Goal: Book appointment/travel/reservation

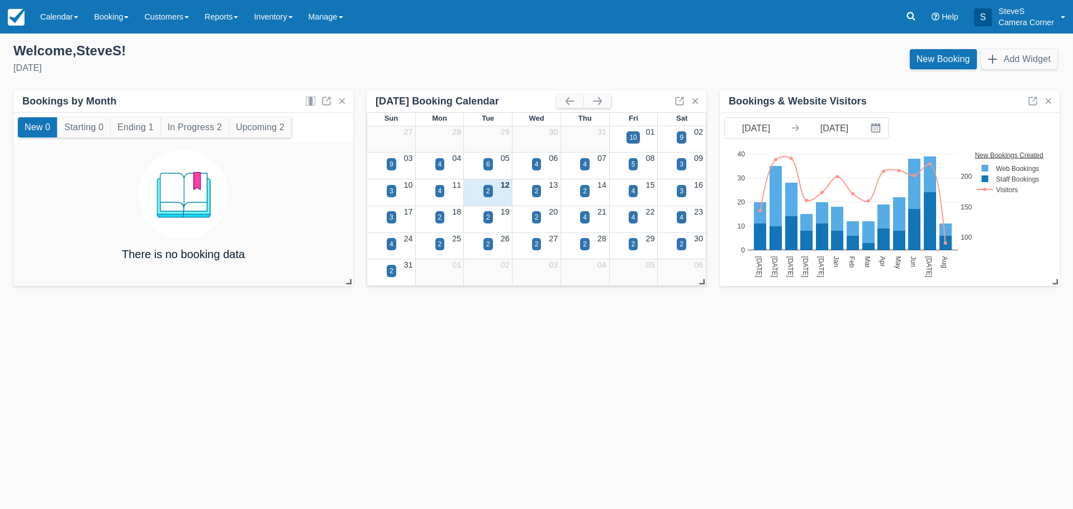
click at [640, 189] on div "15" at bounding box center [633, 185] width 49 height 12
click at [634, 190] on div "4" at bounding box center [634, 191] width 4 height 10
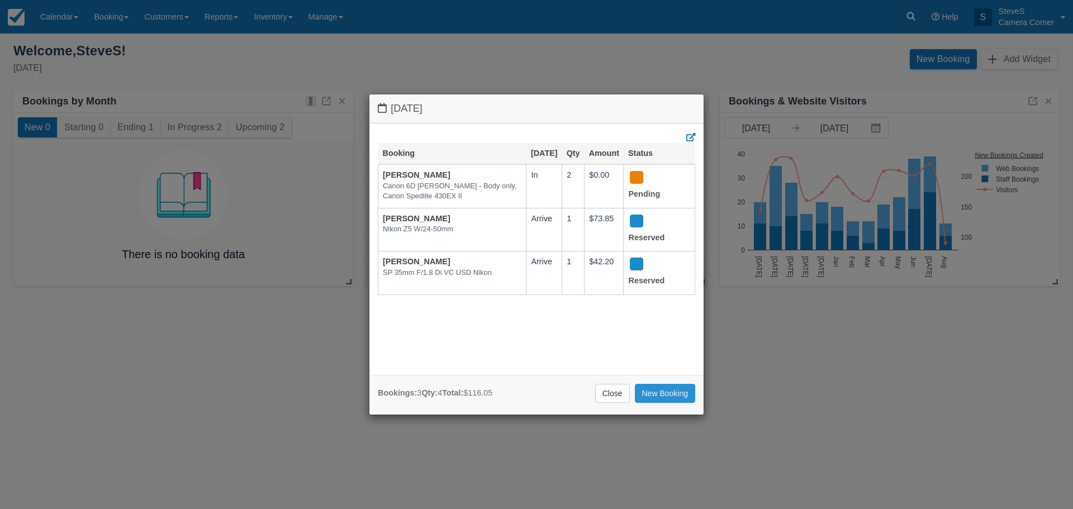
click at [656, 396] on link "New Booking" at bounding box center [665, 393] width 61 height 19
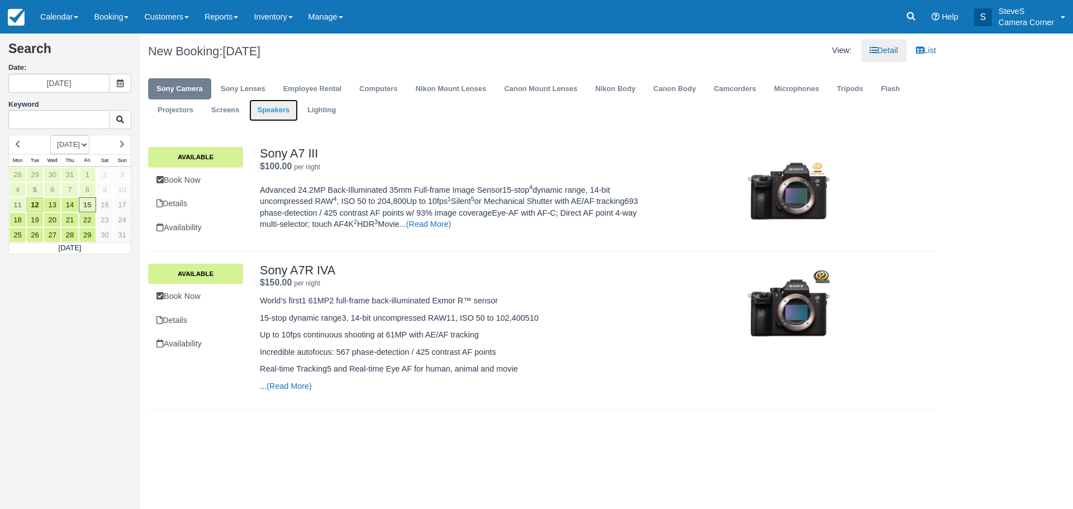
click at [257, 111] on link "Speakers" at bounding box center [273, 111] width 49 height 22
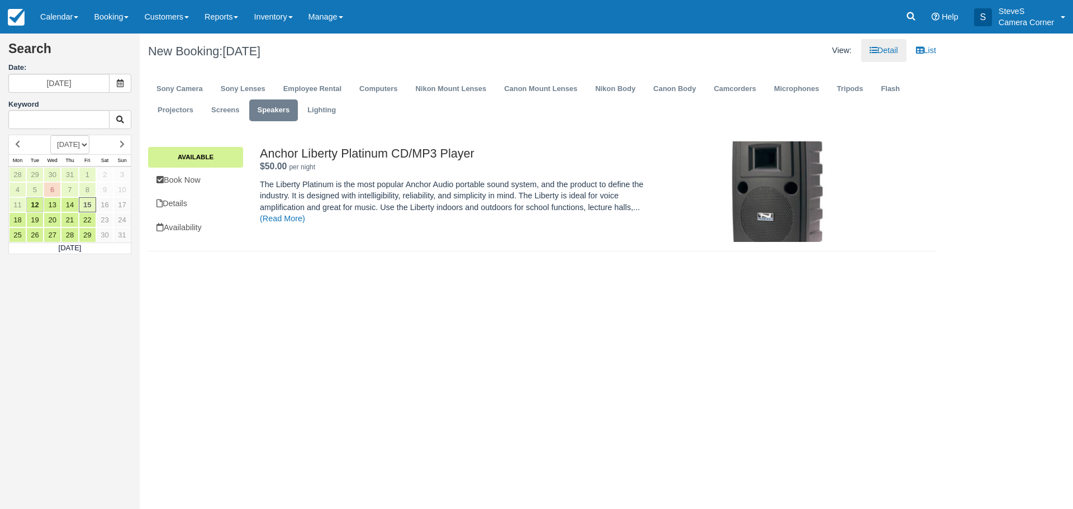
click at [209, 146] on div "Anchor Liberty Platinum CD/MP3 Player $50.00 per night . Available Book Now Det…" at bounding box center [542, 193] width 788 height 116
click at [205, 153] on link "Available" at bounding box center [195, 157] width 95 height 20
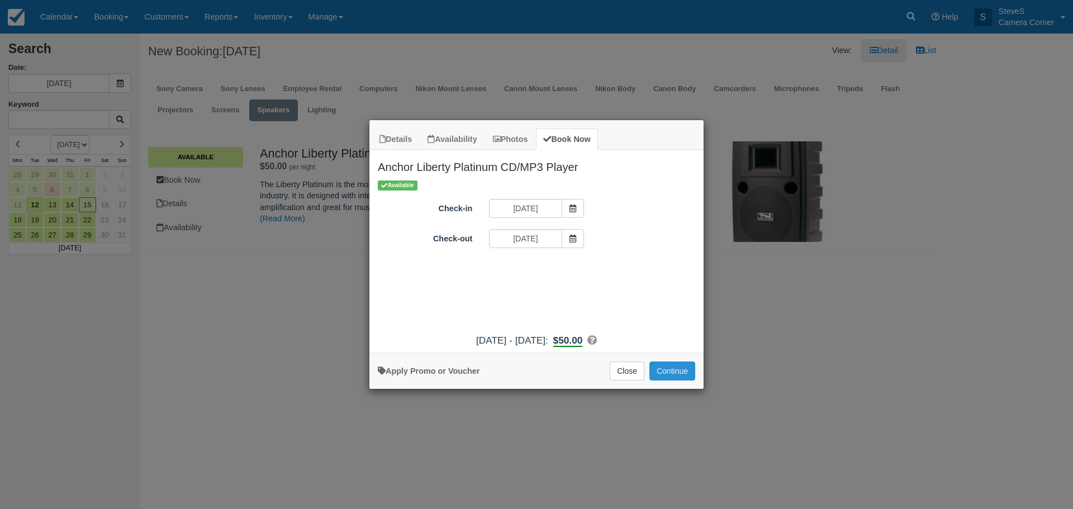
click at [665, 372] on button "Continue" at bounding box center [673, 371] width 46 height 19
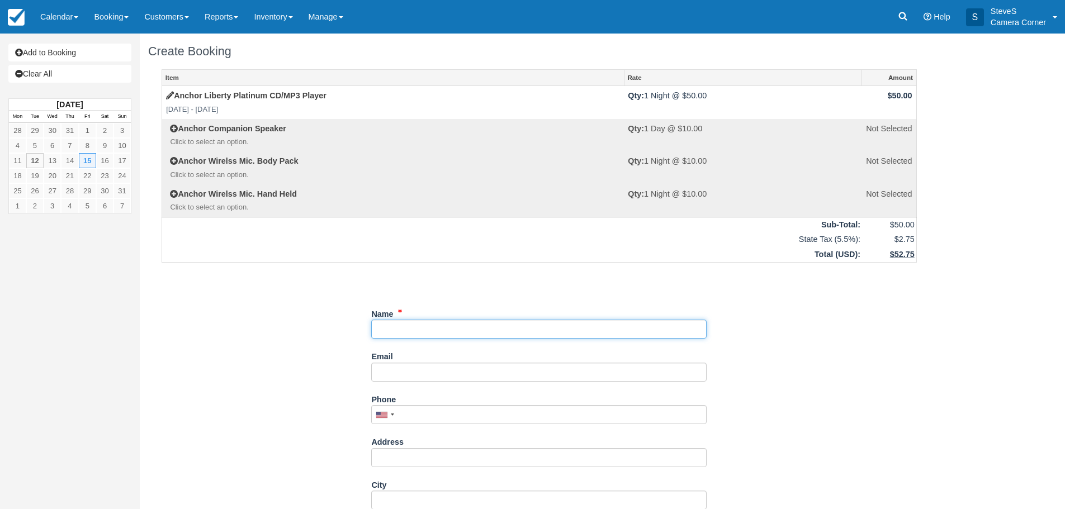
click at [420, 328] on input "Name" at bounding box center [538, 329] width 335 height 19
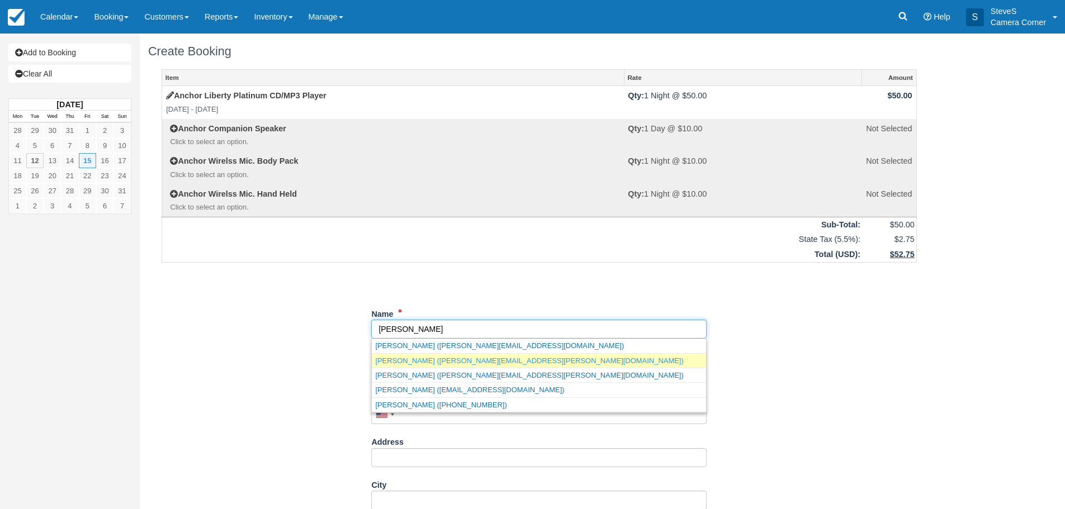
click at [443, 361] on link "Gary Huebner (gary.huebner@cccp.com)" at bounding box center [539, 361] width 334 height 14
type input "Gary Huebner"
type input "gary.huebner@cccp.com"
type input "+17159273389"
type input "529 N Monroe Av"
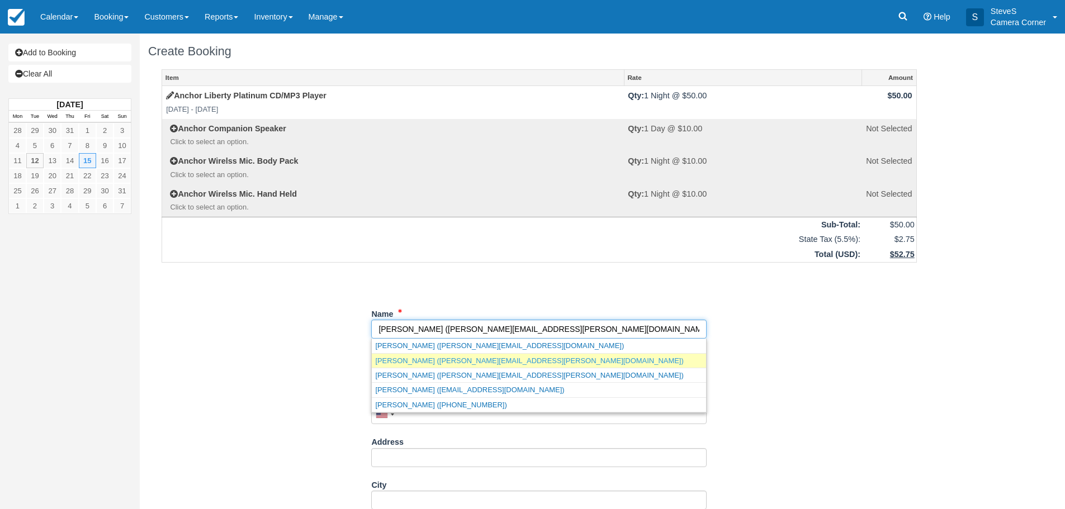
type input "Green Bay"
type input "54301"
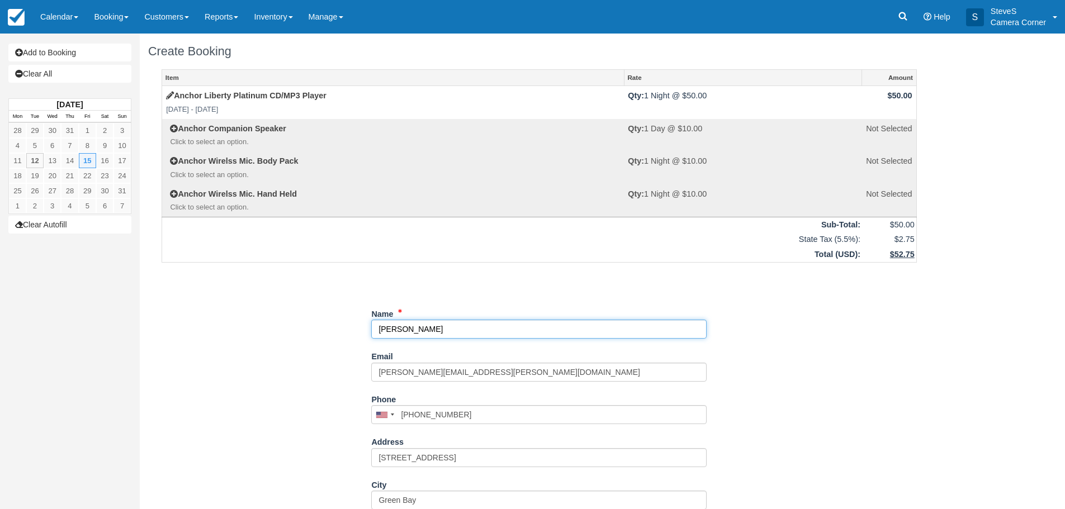
type input "[PERSON_NAME]"
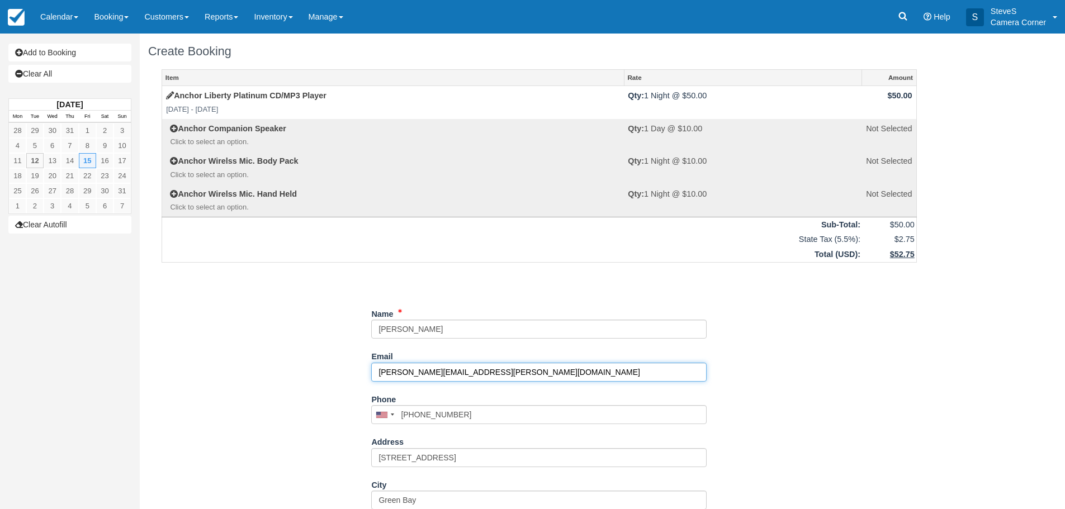
drag, startPoint x: 469, startPoint y: 377, endPoint x: 206, endPoint y: 379, distance: 262.8
click at [206, 379] on div "Item Rate Amount Anchor Liberty Platinum CD/MP3 Player Fri Aug 15 2025 - Sat Au…" at bounding box center [539, 342] width 782 height 546
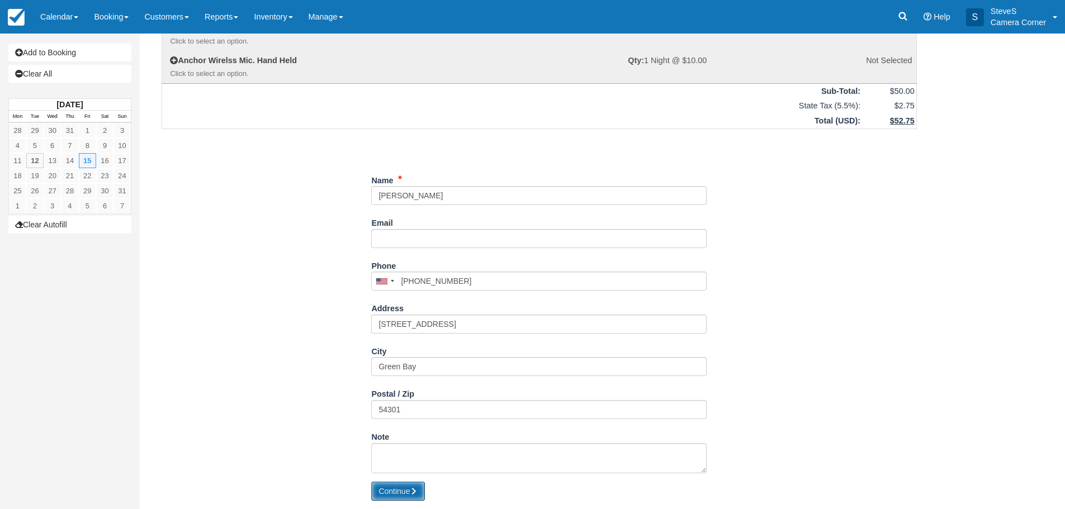
click at [406, 484] on button "Continue" at bounding box center [398, 491] width 54 height 19
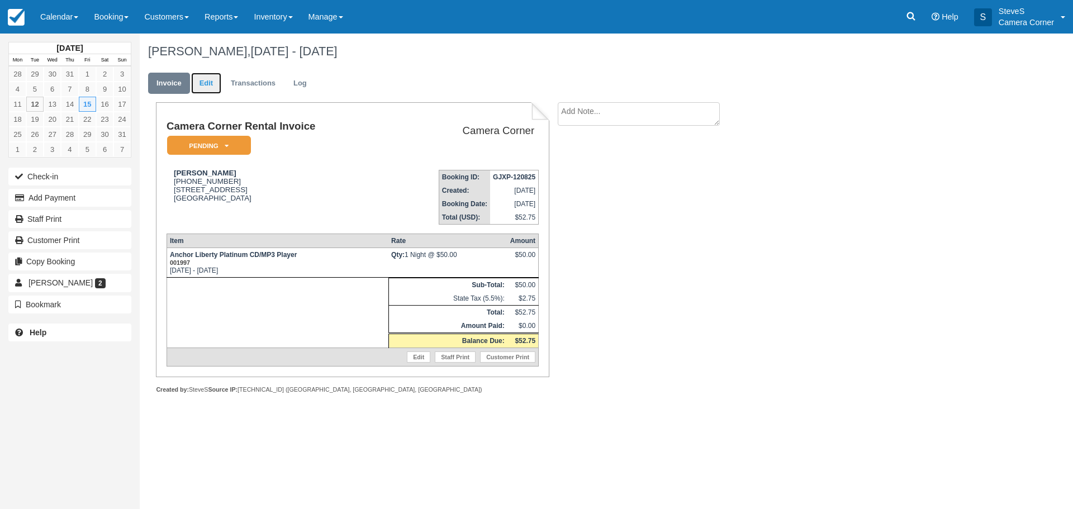
click at [216, 83] on link "Edit" at bounding box center [206, 84] width 30 height 22
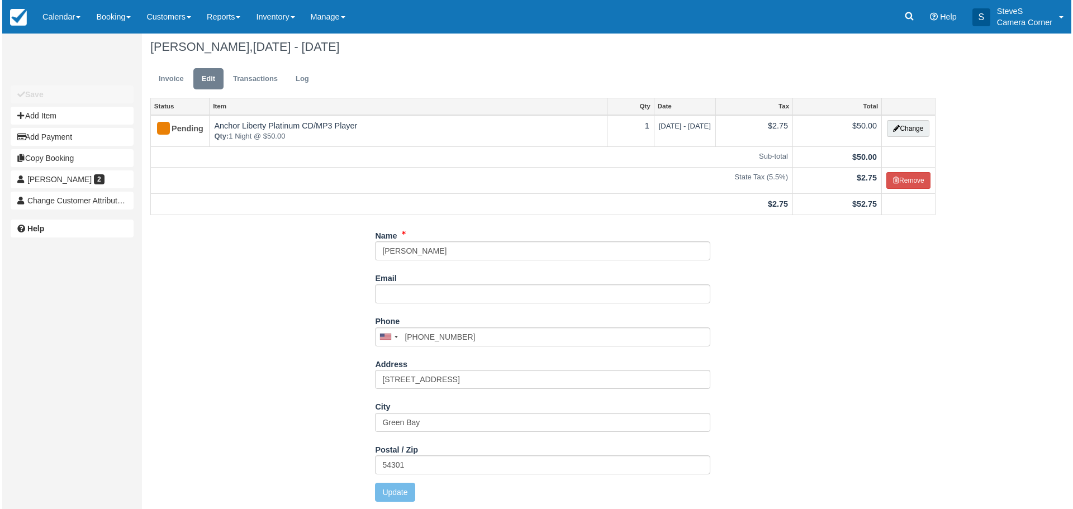
scroll to position [6, 0]
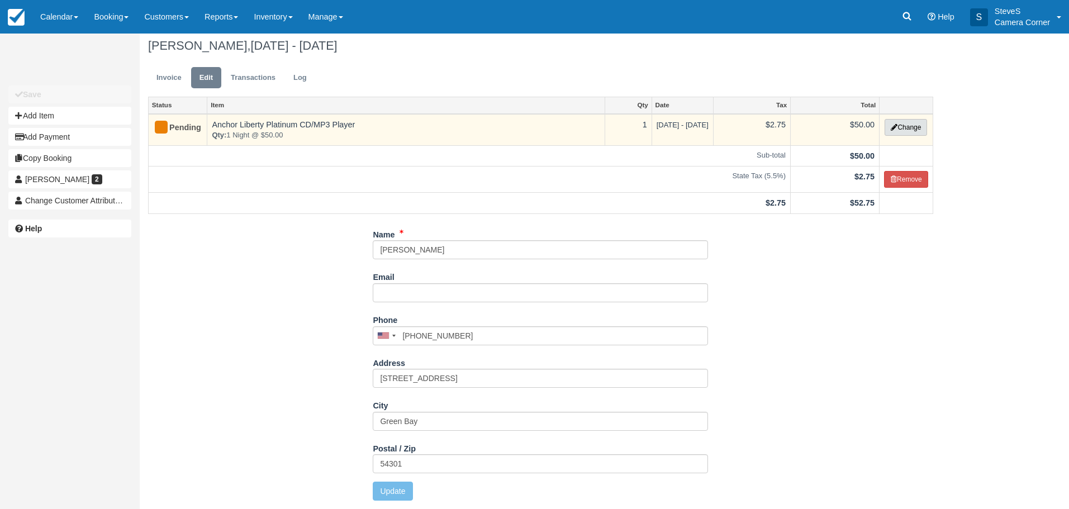
click at [908, 124] on button "Change" at bounding box center [906, 127] width 42 height 17
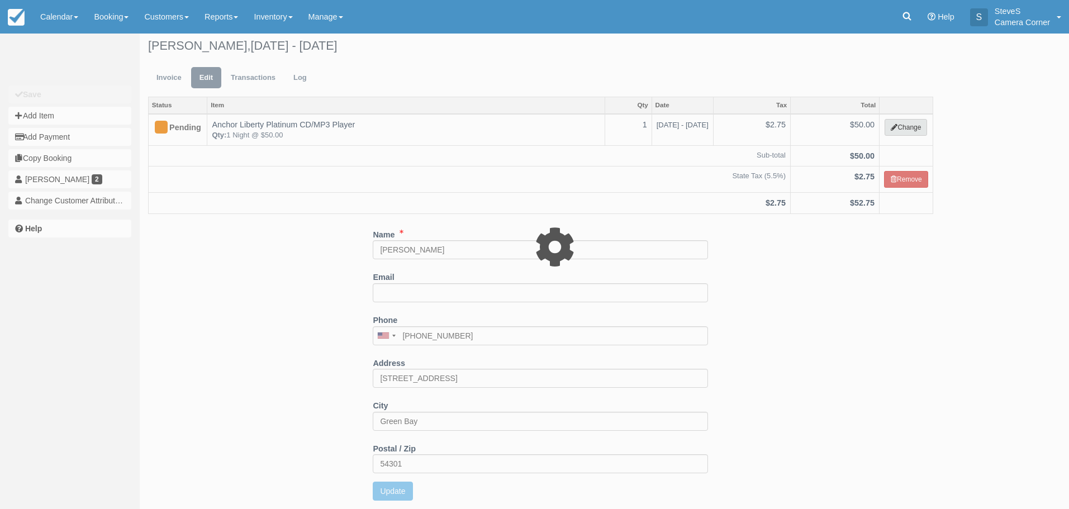
select select "14"
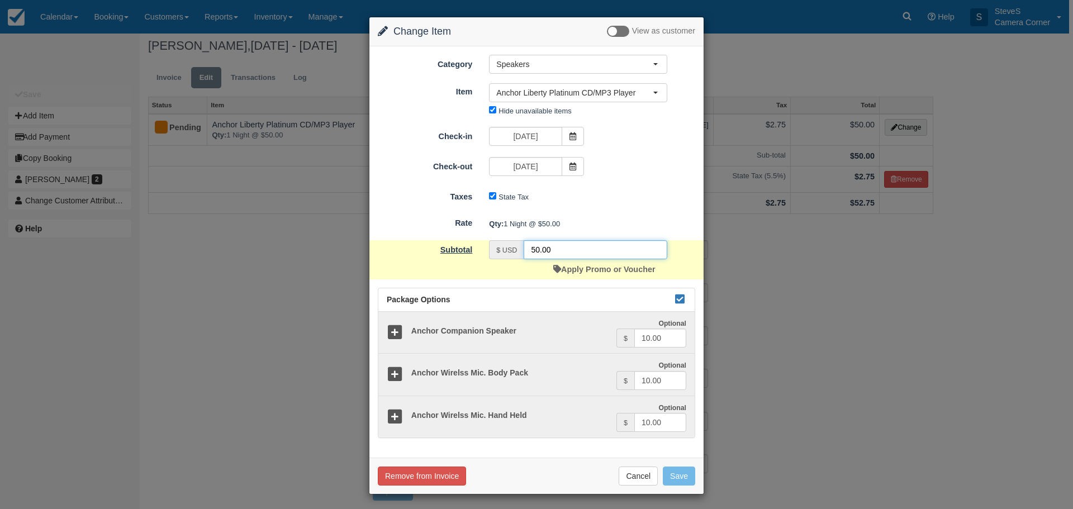
drag, startPoint x: 552, startPoint y: 247, endPoint x: 461, endPoint y: 253, distance: 90.7
click at [461, 253] on div "Subtotal $ USD 50.00 Apply Promo or Voucher" at bounding box center [537, 259] width 334 height 39
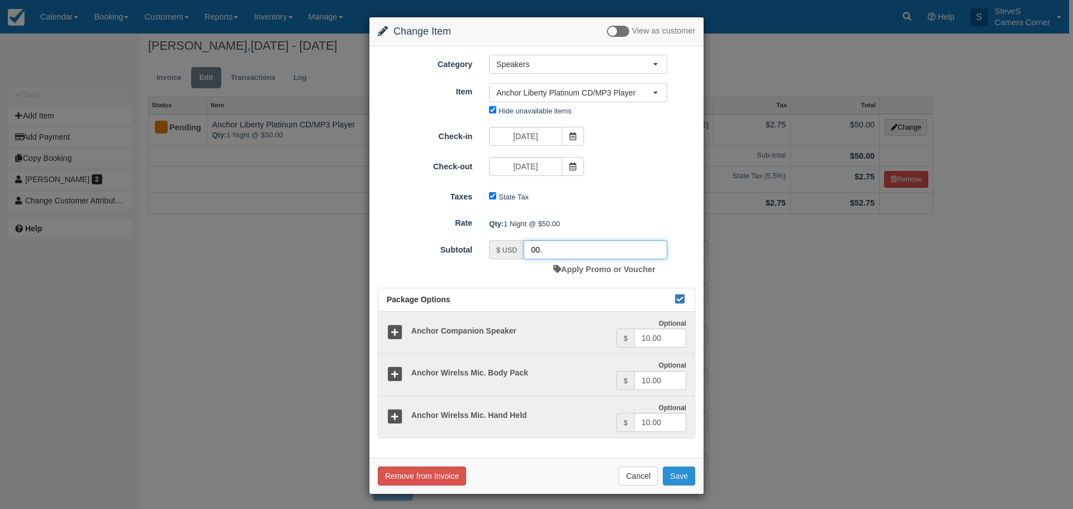
type input "00."
click at [681, 474] on button "Save" at bounding box center [679, 476] width 32 height 19
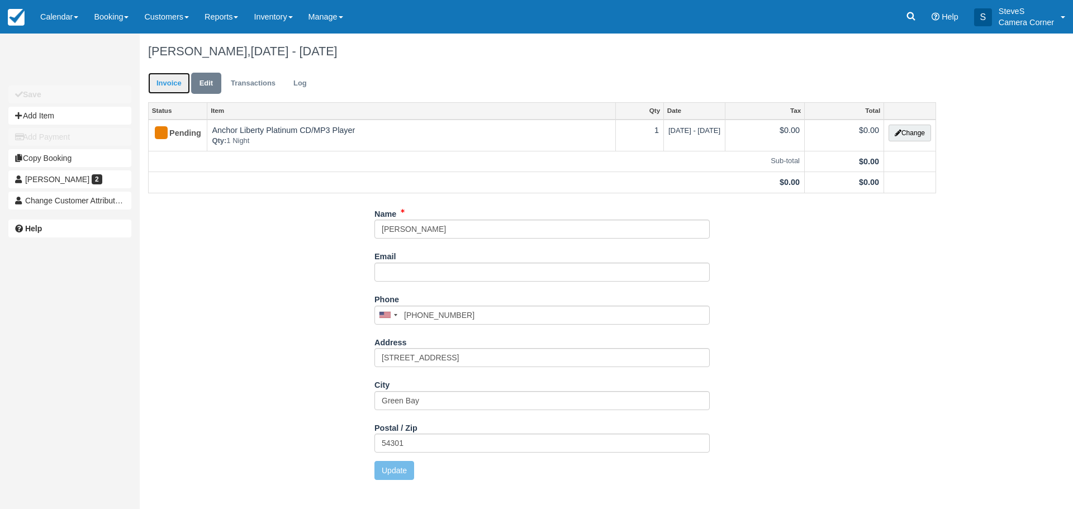
click at [181, 87] on link "Invoice" at bounding box center [169, 84] width 42 height 22
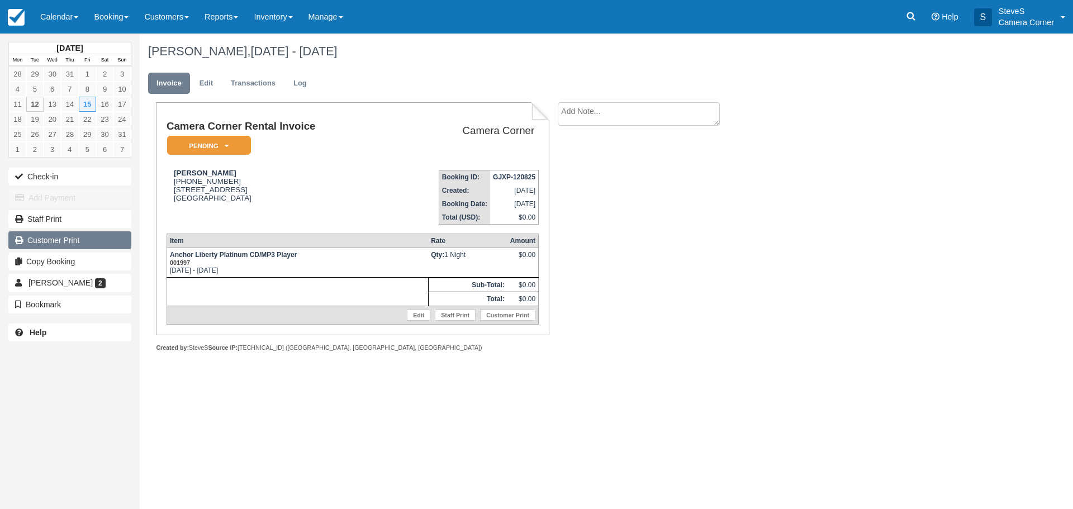
click at [65, 241] on link "Customer Print" at bounding box center [69, 240] width 123 height 18
